Goal: Communication & Community: Answer question/provide support

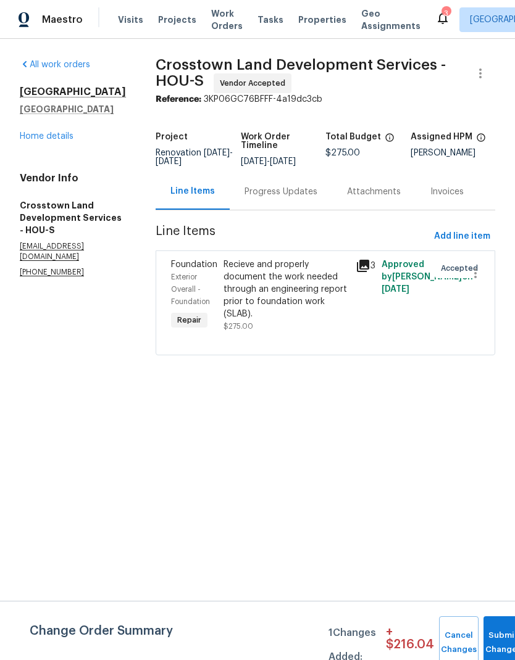
click at [288, 198] on div "Progress Updates" at bounding box center [280, 192] width 73 height 12
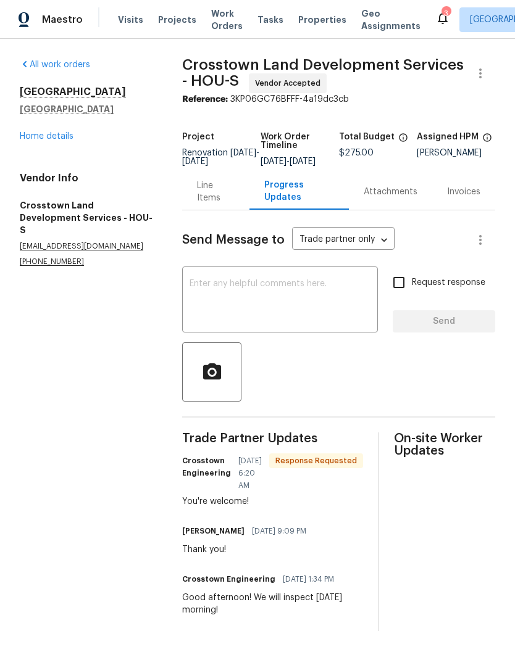
click at [296, 318] on textarea at bounding box center [279, 300] width 181 height 43
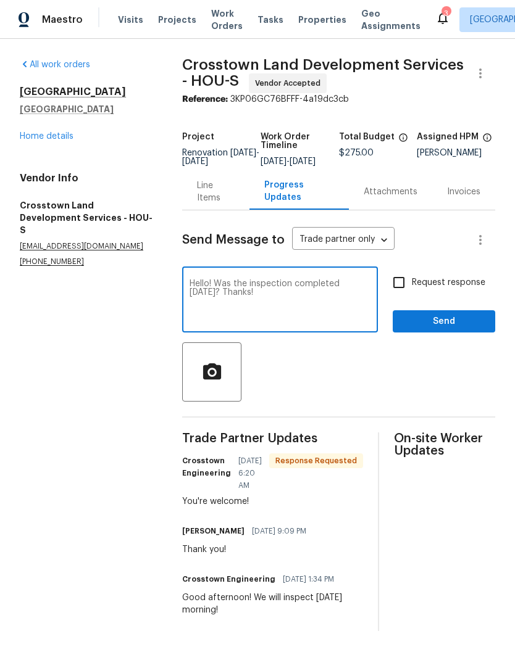
type textarea "Hello! Was the inspection completed [DATE]? Thanks!"
click at [402, 289] on input "Request response" at bounding box center [399, 283] width 26 height 26
checkbox input "true"
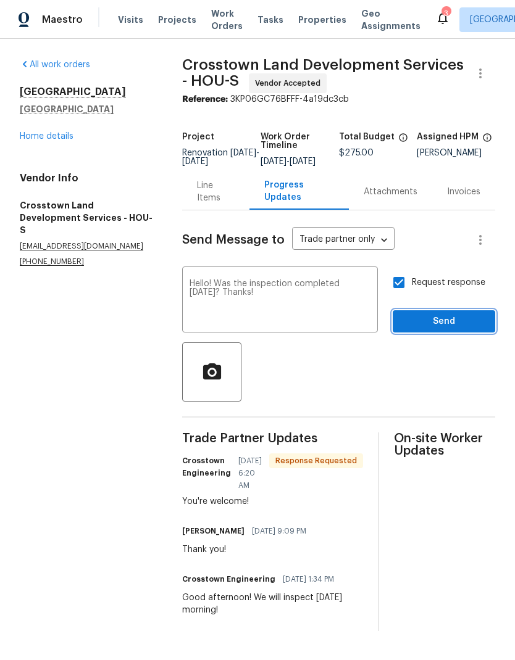
click at [472, 329] on span "Send" at bounding box center [443, 321] width 83 height 15
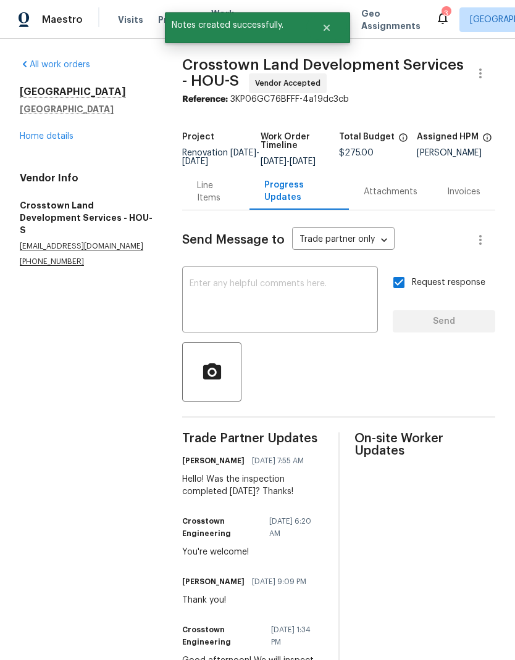
click at [49, 139] on link "Home details" at bounding box center [47, 136] width 54 height 9
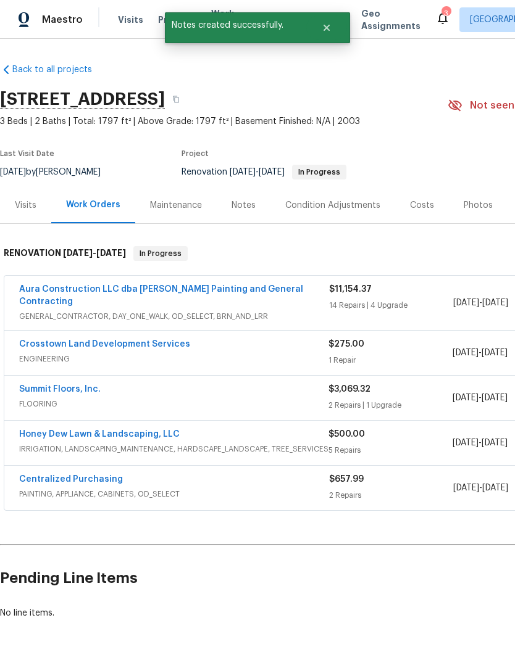
click at [191, 204] on div "Maintenance" at bounding box center [176, 205] width 52 height 12
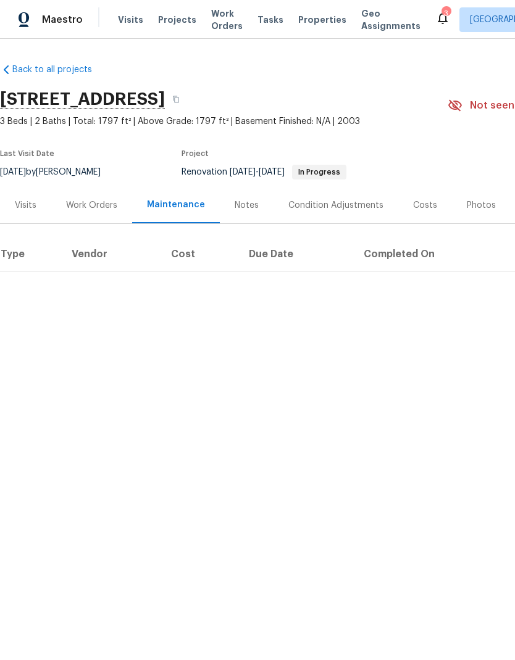
click at [252, 202] on div "Notes" at bounding box center [246, 205] width 24 height 12
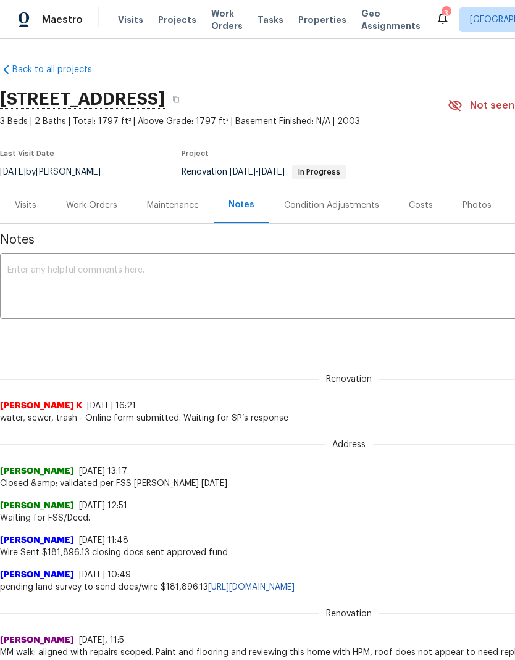
click at [427, 286] on textarea at bounding box center [348, 287] width 682 height 43
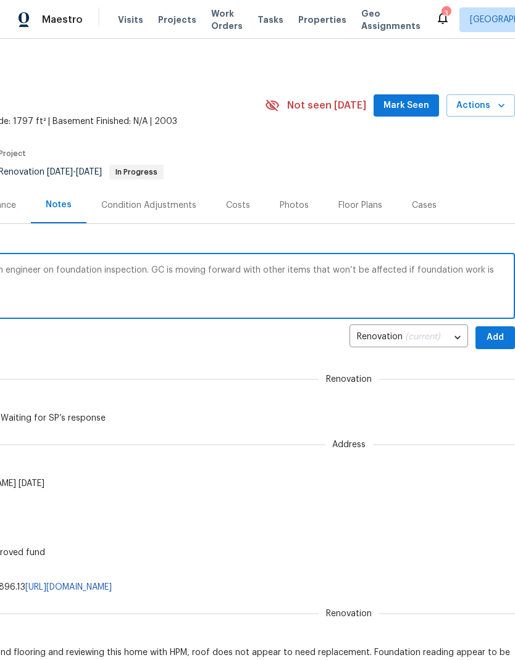
scroll to position [0, 183]
type textarea "Work is underway. Awaiting word back from engineer on foundation inspection. GC…"
click at [500, 338] on span "Add" at bounding box center [495, 337] width 20 height 15
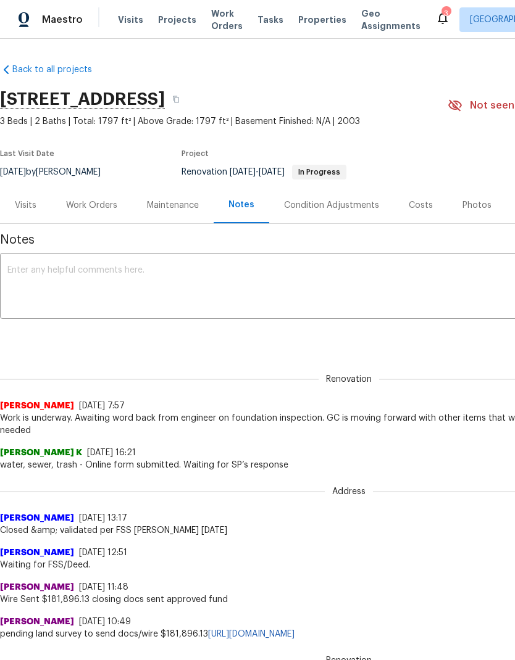
scroll to position [0, 0]
click at [435, 11] on icon at bounding box center [442, 17] width 15 height 15
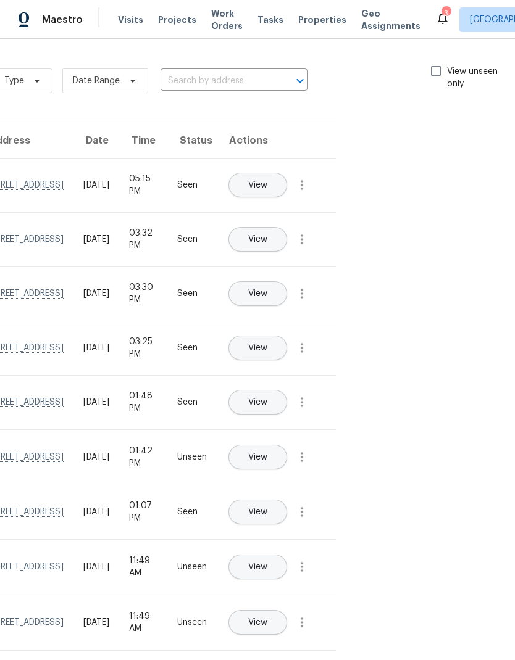
scroll to position [0, 139]
click at [432, 70] on span at bounding box center [436, 71] width 10 height 10
click at [432, 70] on input "View unseen only" at bounding box center [435, 69] width 8 height 8
checkbox input "true"
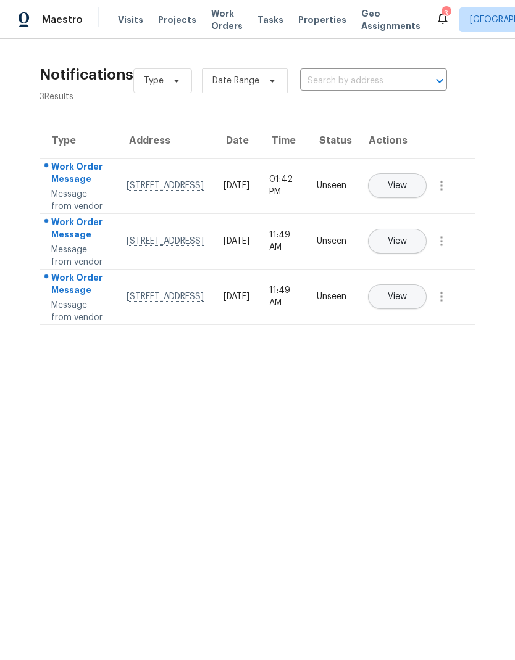
scroll to position [0, 0]
click at [445, 193] on icon "button" at bounding box center [441, 185] width 15 height 15
click at [403, 221] on link "Mark Seen" at bounding box center [370, 213] width 105 height 19
click at [447, 247] on icon "button" at bounding box center [441, 240] width 15 height 15
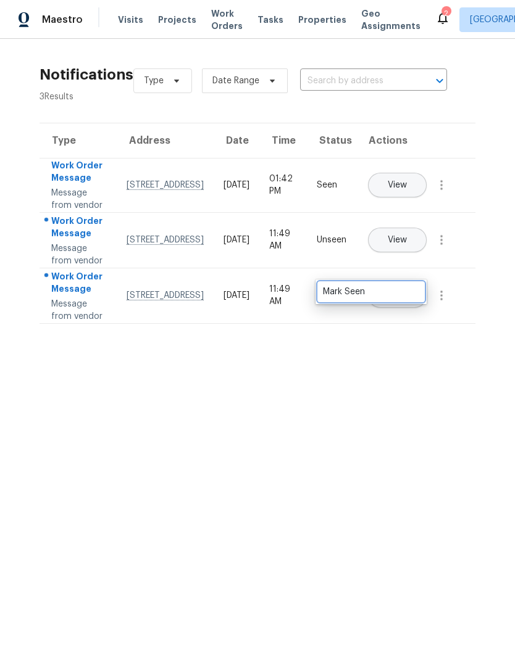
click at [408, 297] on div "Mark Seen" at bounding box center [371, 292] width 96 height 12
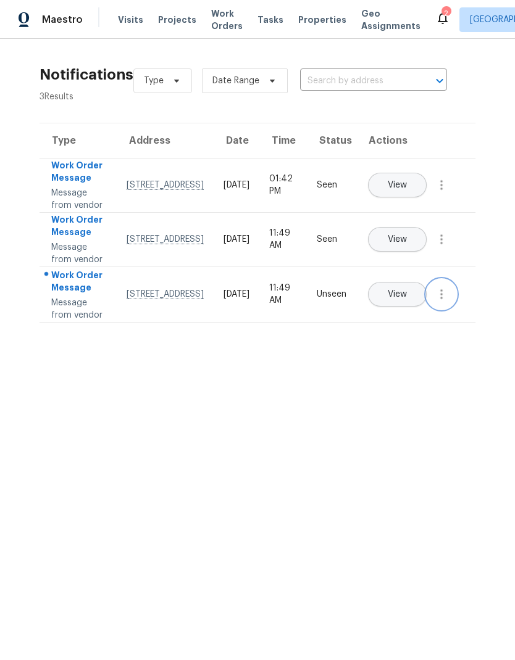
click at [444, 302] on icon "button" at bounding box center [441, 294] width 15 height 15
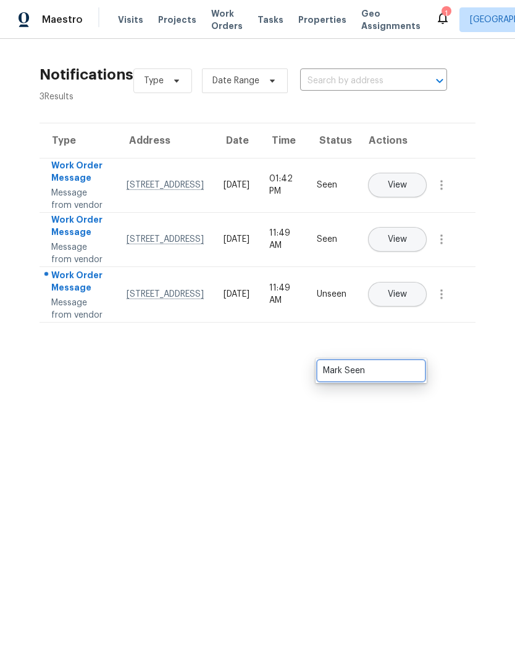
click at [392, 379] on link "Mark Seen" at bounding box center [370, 371] width 105 height 19
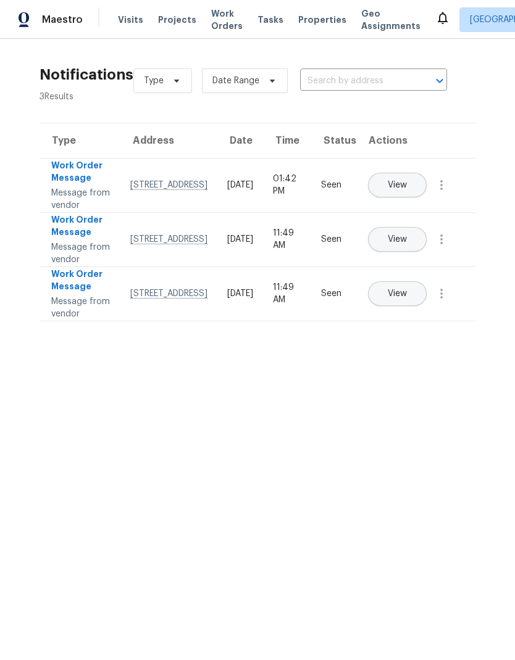
click at [219, 27] on span "Work Orders" at bounding box center [226, 19] width 31 height 25
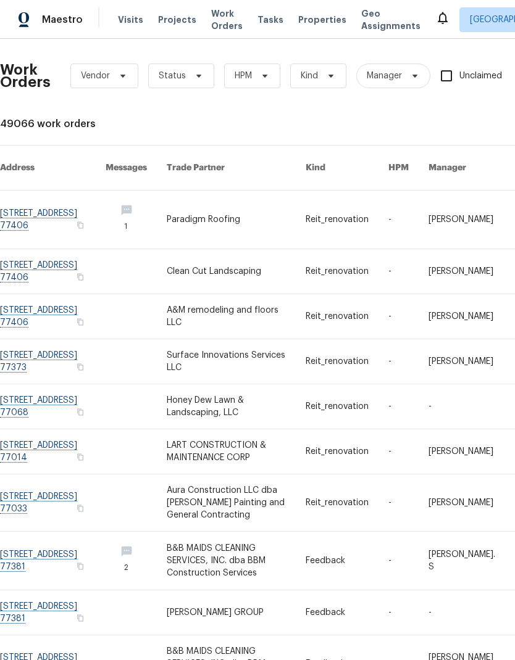
click at [122, 19] on span "Visits" at bounding box center [130, 20] width 25 height 12
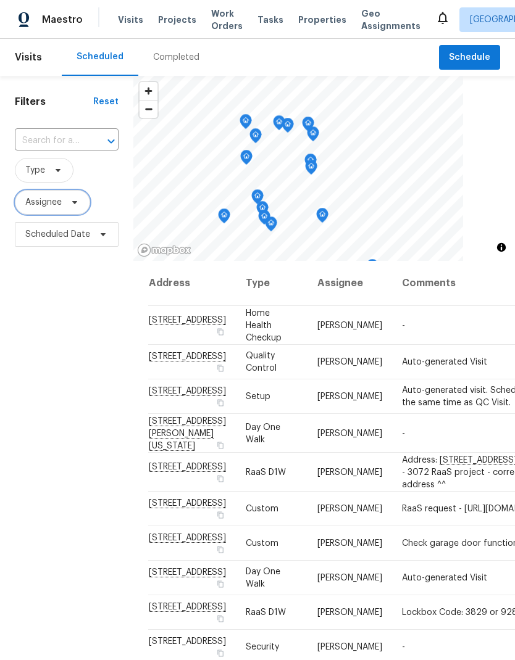
click at [54, 204] on span "Assignee" at bounding box center [43, 202] width 36 height 12
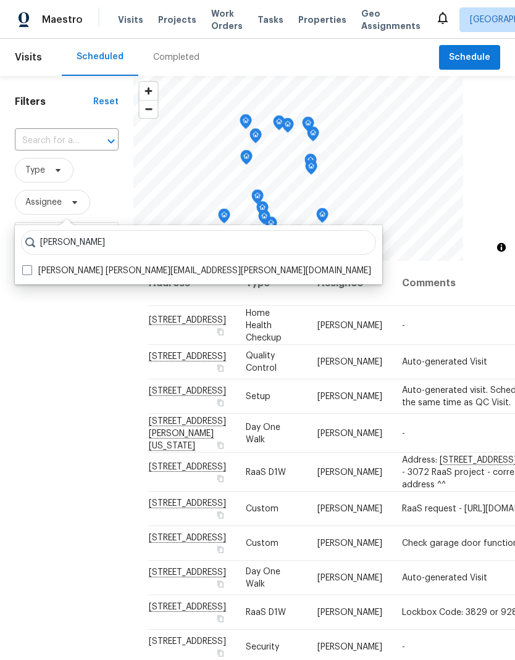
type input "[PERSON_NAME]"
click at [33, 270] on label "[PERSON_NAME] [PERSON_NAME][EMAIL_ADDRESS][PERSON_NAME][DOMAIN_NAME]" at bounding box center [196, 271] width 349 height 12
click at [30, 270] on input "[PERSON_NAME] [PERSON_NAME][EMAIL_ADDRESS][PERSON_NAME][DOMAIN_NAME]" at bounding box center [26, 269] width 8 height 8
checkbox input "true"
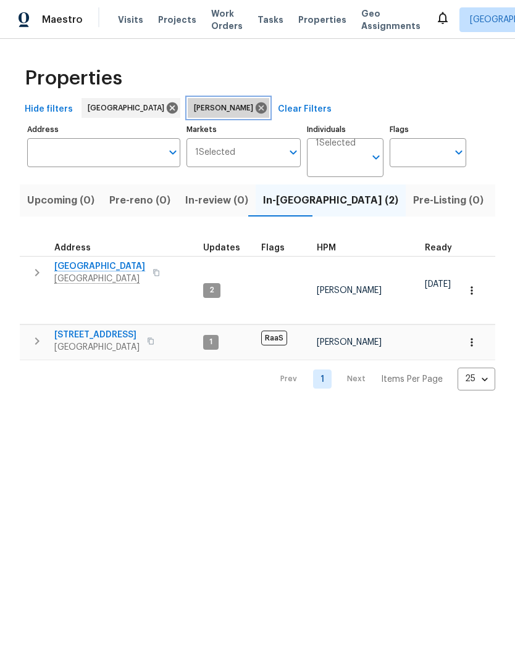
click at [255, 112] on icon at bounding box center [260, 107] width 11 height 11
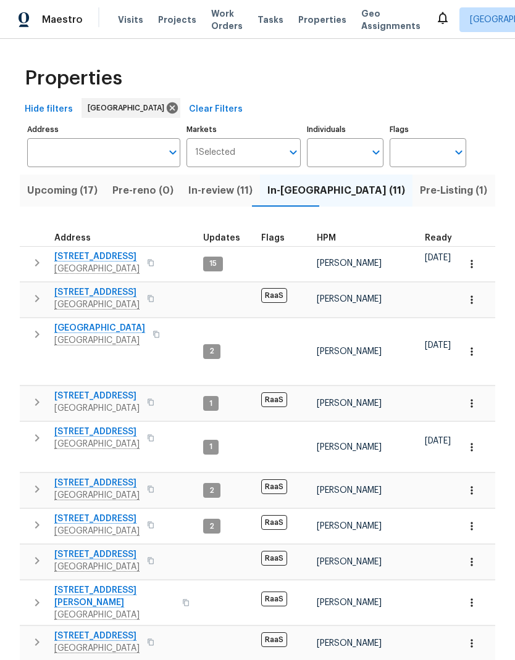
click at [67, 195] on span "Upcoming (17)" at bounding box center [62, 190] width 70 height 17
